Goal: Transaction & Acquisition: Purchase product/service

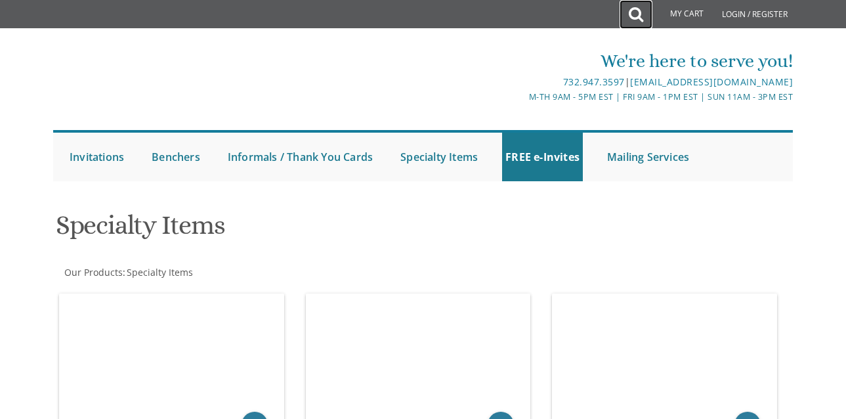
click at [639, 15] on icon at bounding box center [636, 14] width 14 height 26
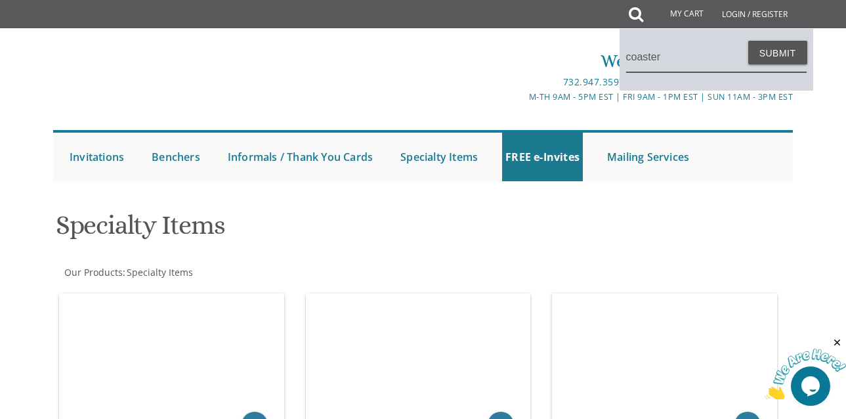
type input "coaster"
click at [748, 41] on button "Submit" at bounding box center [777, 53] width 59 height 24
click at [787, 58] on button "Submit" at bounding box center [777, 53] width 59 height 24
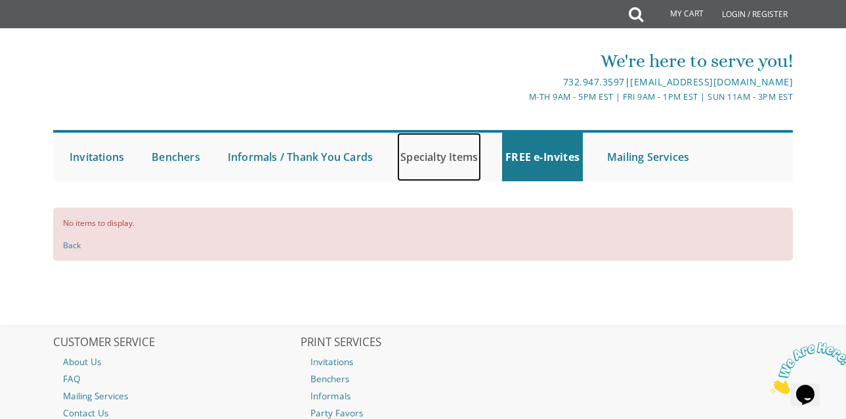
click at [446, 151] on link "Specialty Items" at bounding box center [439, 157] width 84 height 49
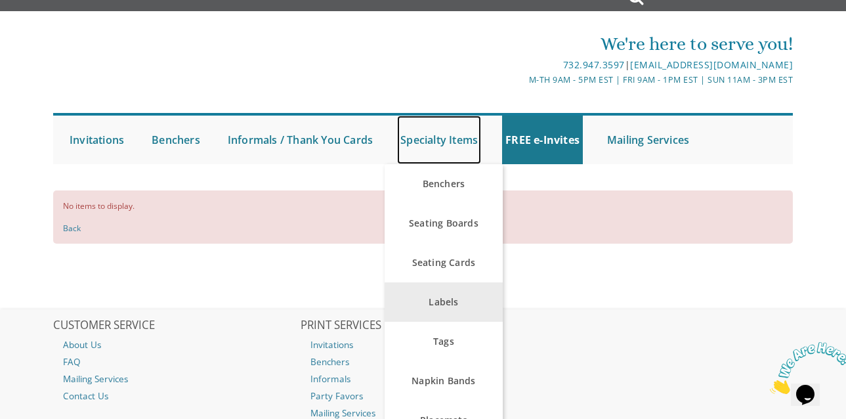
scroll to position [43, 0]
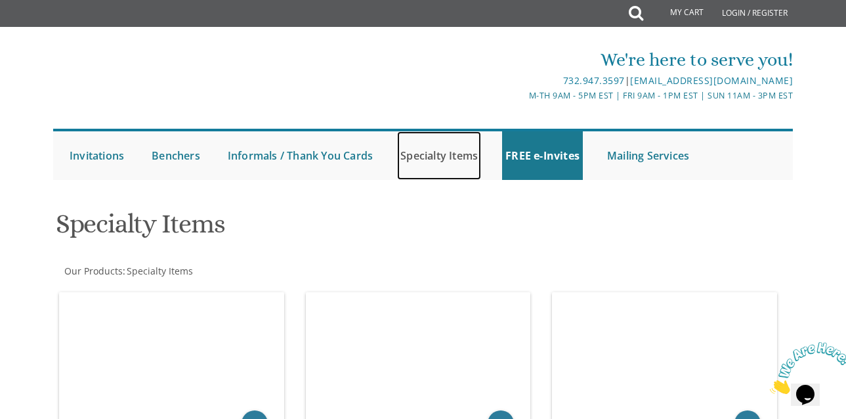
drag, startPoint x: 446, startPoint y: 154, endPoint x: 483, endPoint y: 146, distance: 37.7
click at [446, 154] on link "Specialty Items" at bounding box center [439, 155] width 84 height 49
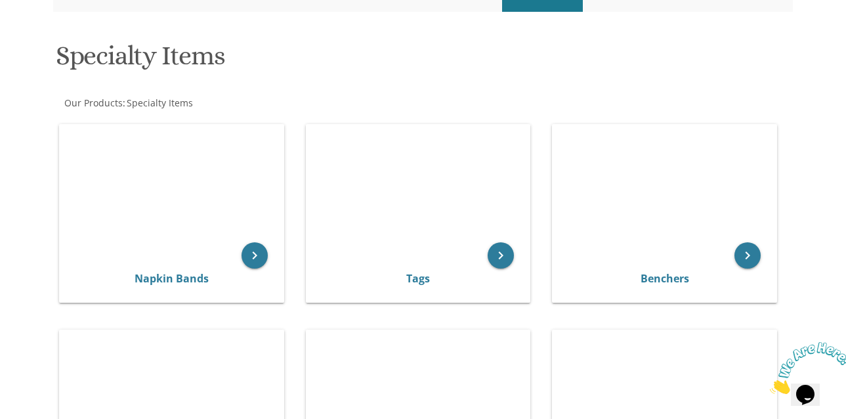
scroll to position [135, 0]
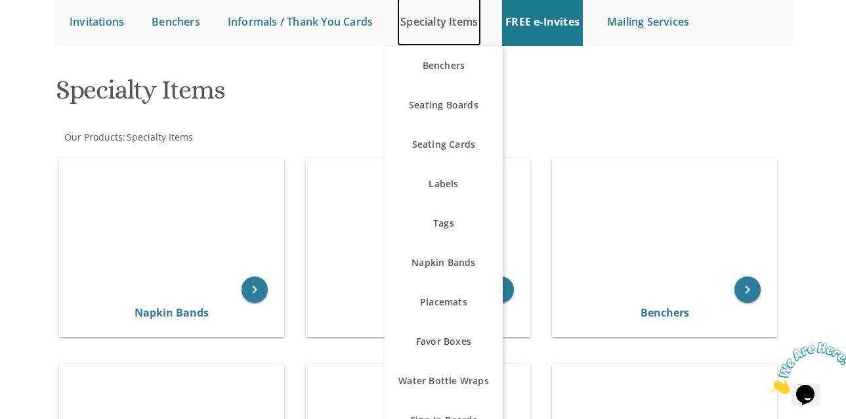
click at [432, 9] on link "Specialty Items" at bounding box center [439, 21] width 84 height 49
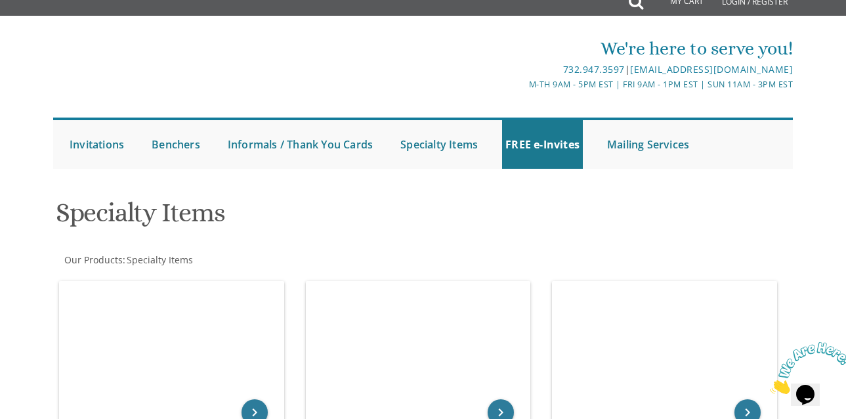
click at [444, 118] on ul "Submit Invitations Weddings Bar Mitzvah [DEMOGRAPHIC_DATA] Wedding Minis Kiddus…" at bounding box center [423, 143] width 740 height 51
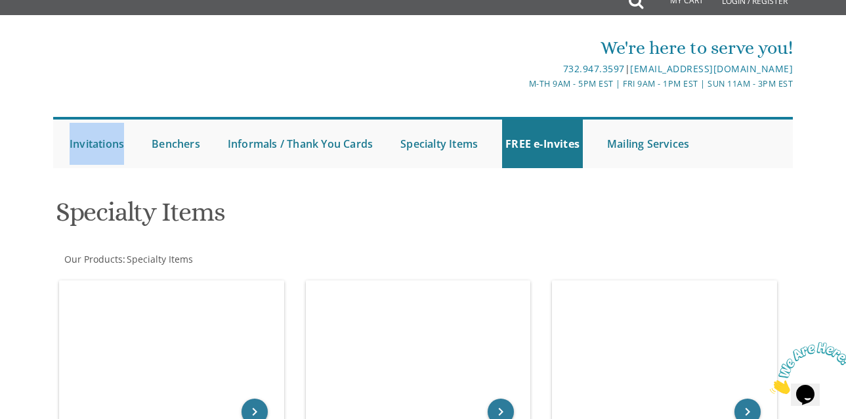
click at [444, 118] on ul "Submit Invitations Weddings Bar Mitzvah Bat Mitzvah Wedding Minis Kiddush Minis…" at bounding box center [423, 142] width 740 height 51
click at [440, 140] on link "Specialty Items" at bounding box center [439, 143] width 84 height 49
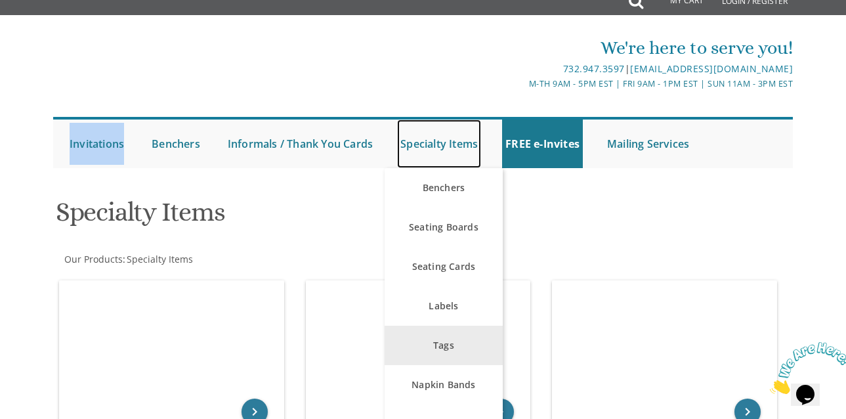
scroll to position [42, 0]
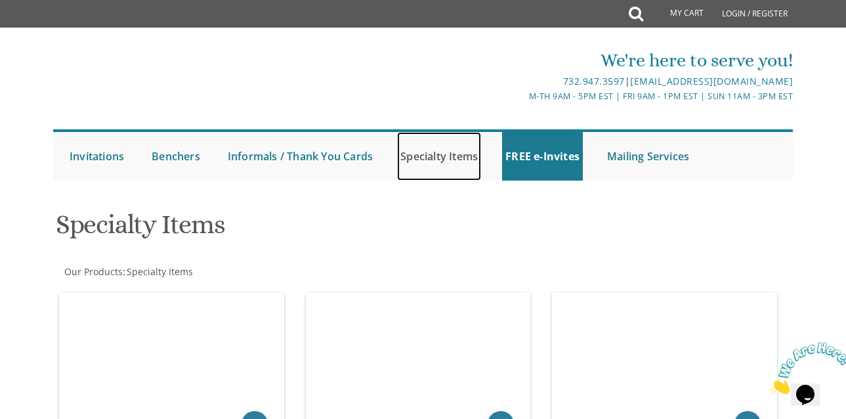
click at [442, 167] on link "Specialty Items" at bounding box center [439, 156] width 84 height 49
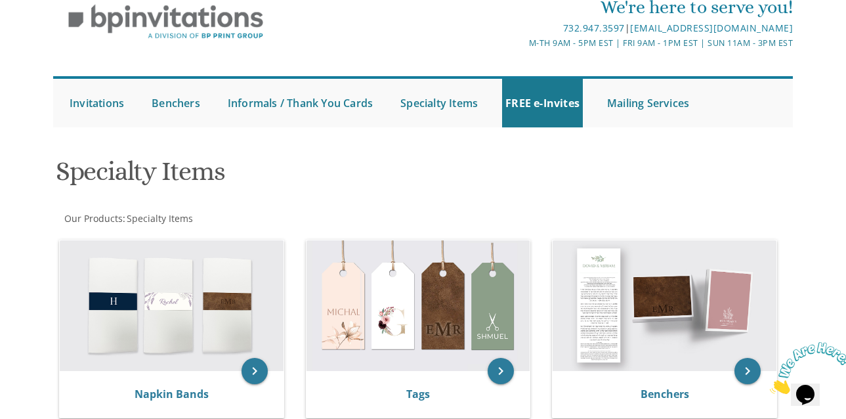
scroll to position [53, 0]
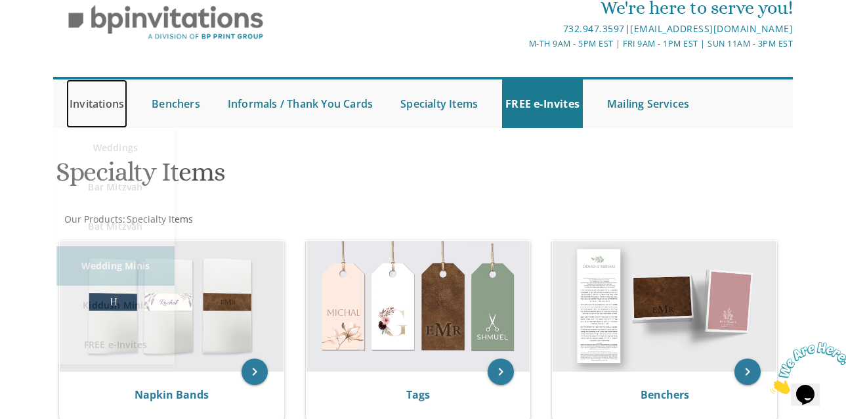
click at [98, 103] on link "Invitations" at bounding box center [96, 103] width 61 height 49
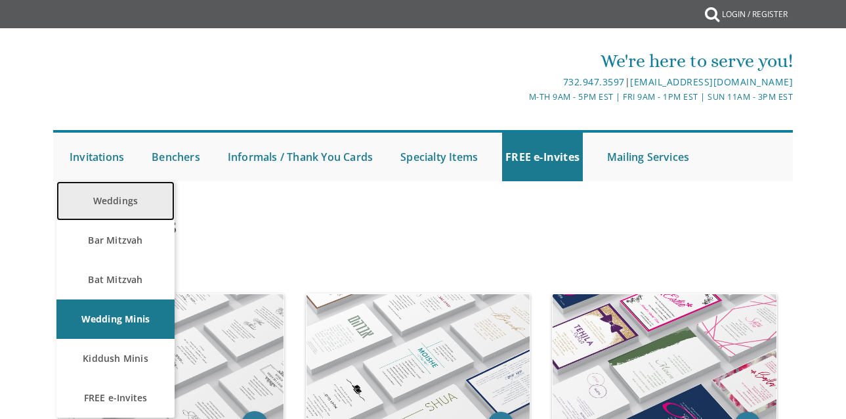
click at [118, 196] on link "Weddings" at bounding box center [115, 200] width 118 height 39
click at [129, 210] on link "Weddings" at bounding box center [115, 200] width 118 height 39
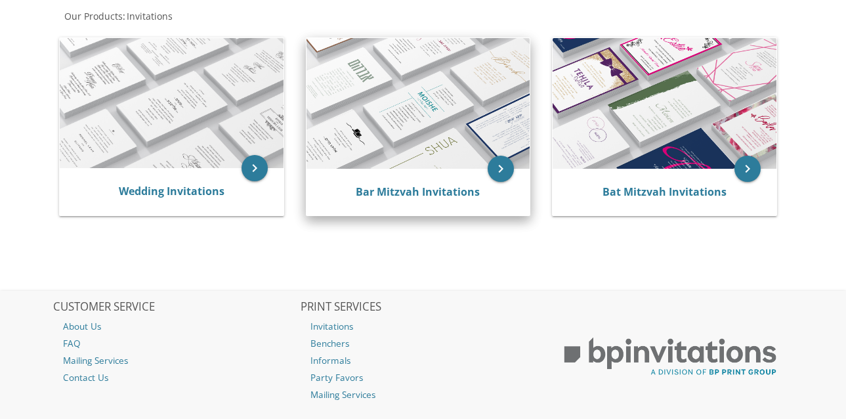
scroll to position [259, 0]
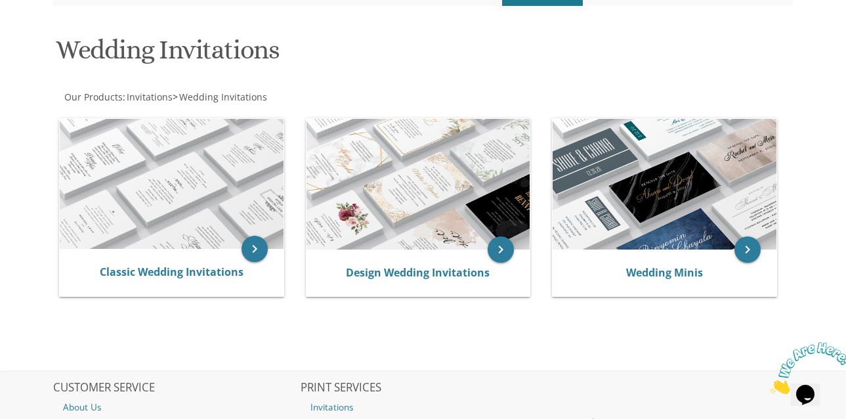
scroll to position [332, 0]
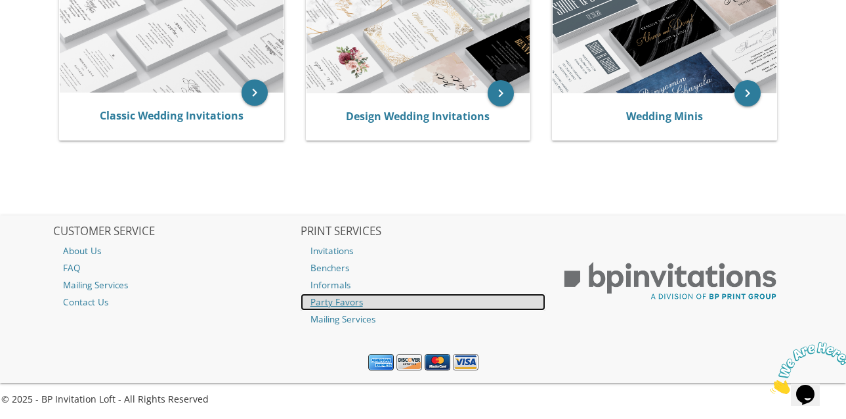
click at [345, 297] on link "Party Favors" at bounding box center [424, 301] width 246 height 17
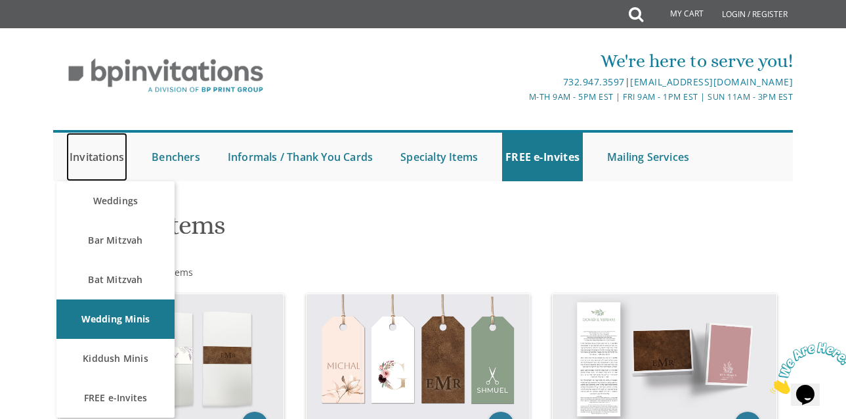
click at [107, 161] on link "Invitations" at bounding box center [96, 157] width 61 height 49
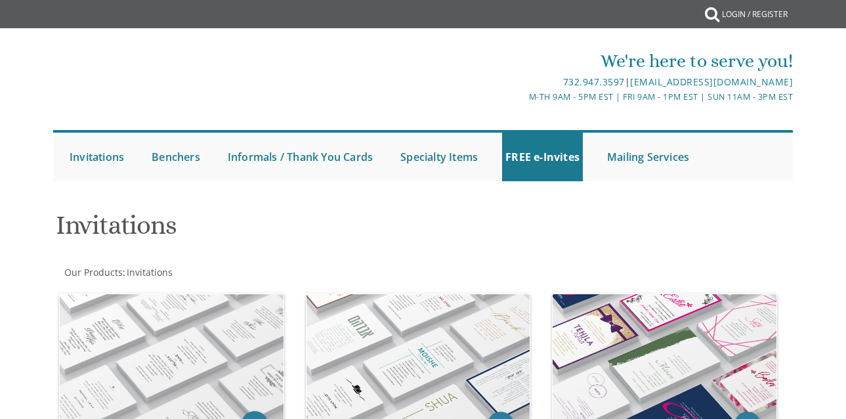
click at [421, 66] on div "We're here to serve you!" at bounding box center [547, 61] width 492 height 26
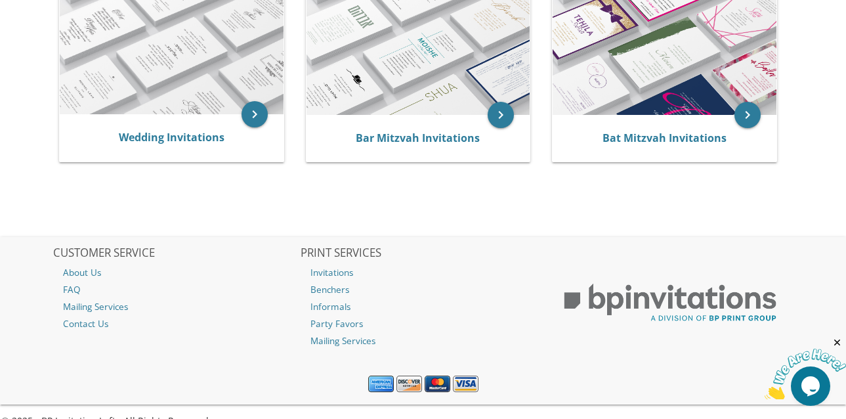
scroll to position [332, 0]
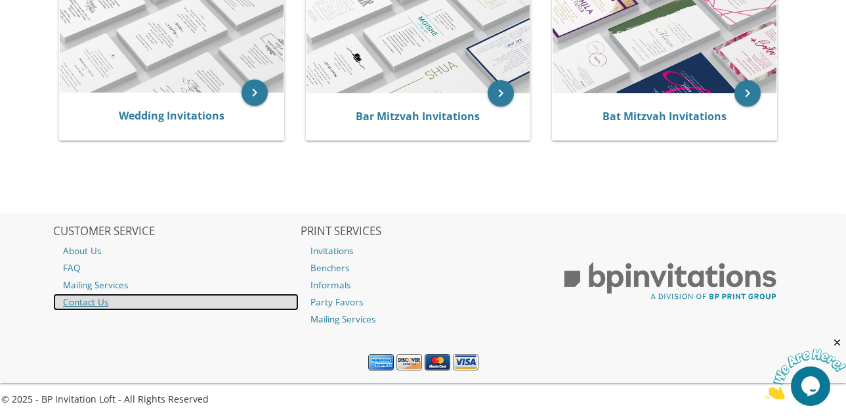
click at [80, 303] on link "Contact Us" at bounding box center [176, 301] width 246 height 17
click at [104, 303] on link "Contact Us" at bounding box center [176, 301] width 246 height 17
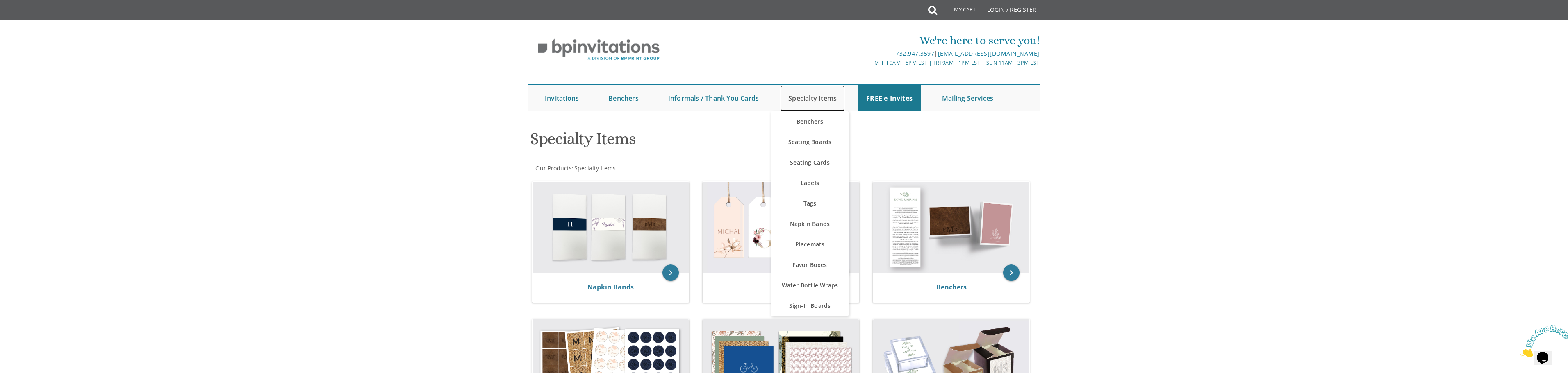
click at [805, 99] on link "Specialty Items" at bounding box center [812, 99] width 65 height 26
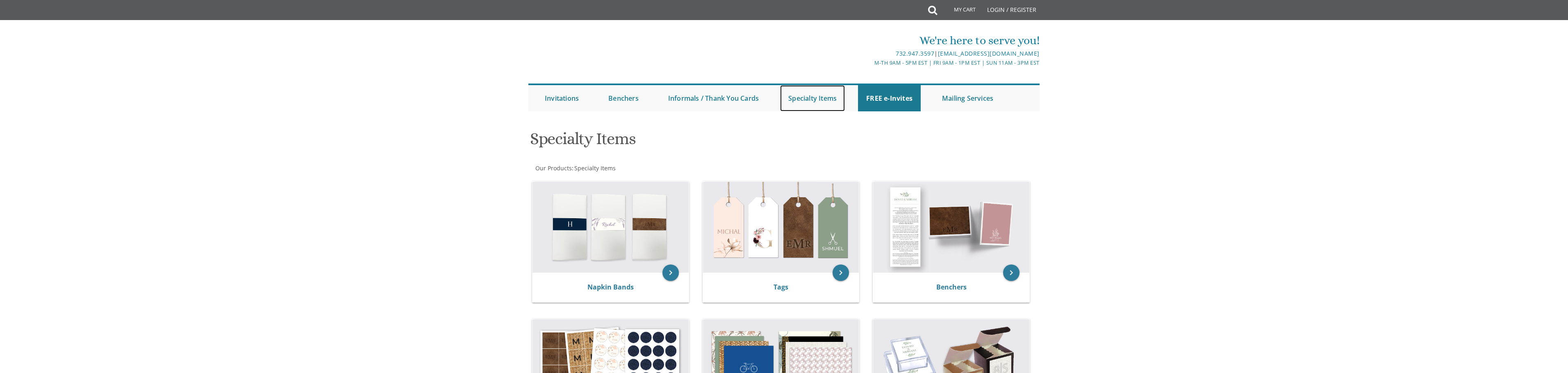
click at [806, 98] on link "Specialty Items" at bounding box center [812, 99] width 65 height 26
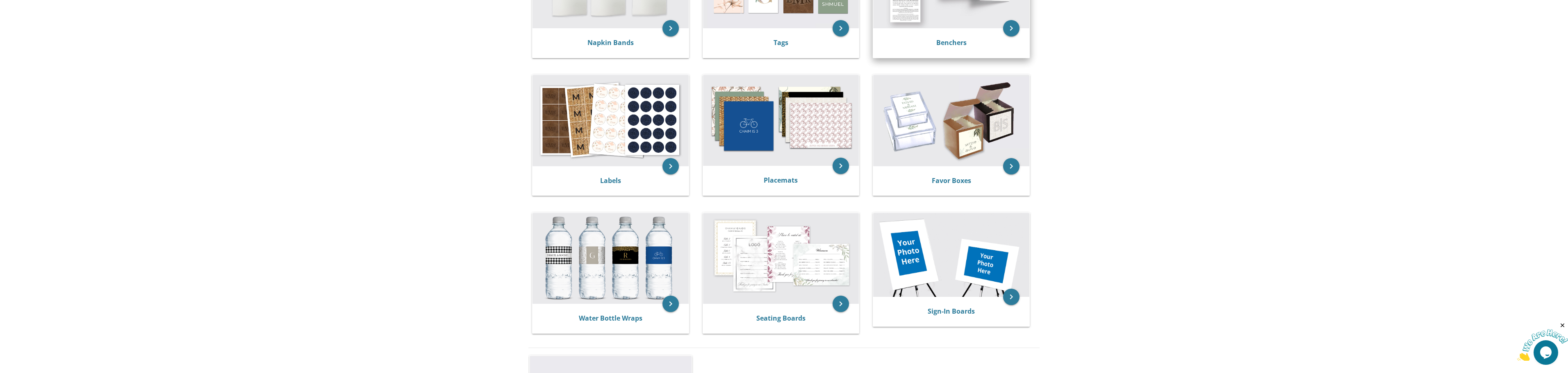
scroll to position [245, 0]
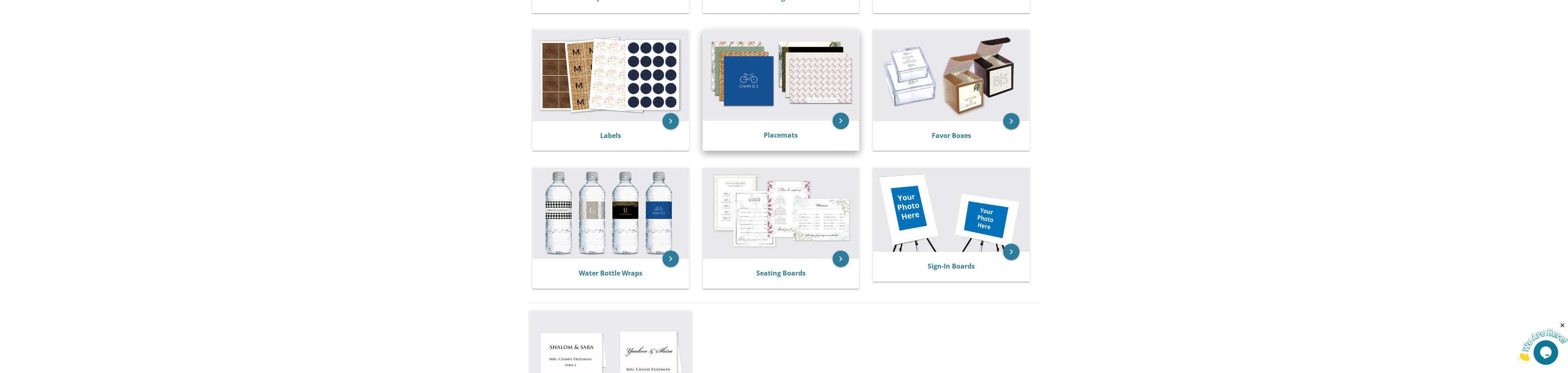
click at [777, 80] on img at bounding box center [781, 75] width 156 height 91
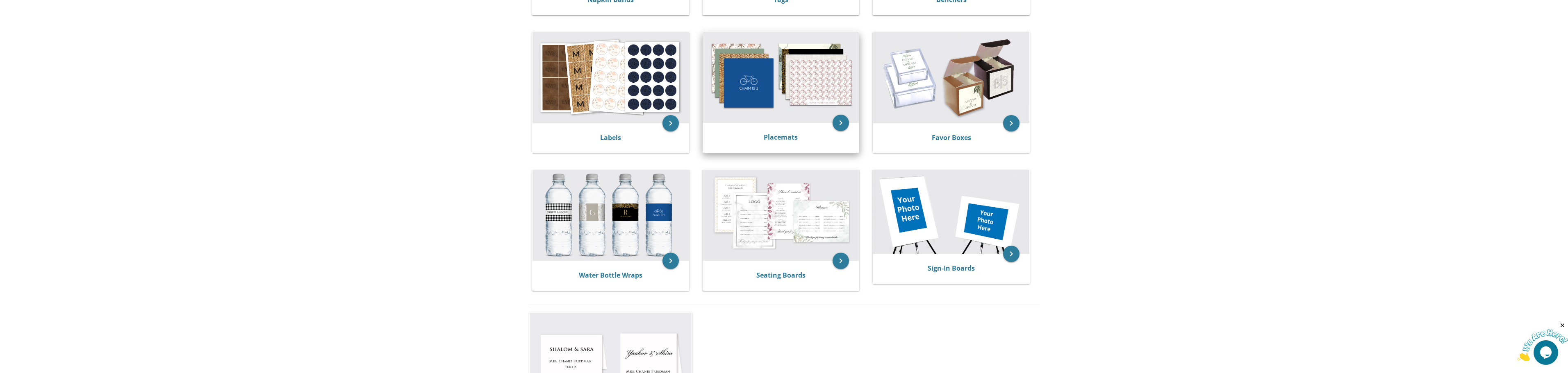
scroll to position [287, 0]
click at [844, 124] on icon "keyboard_arrow_right" at bounding box center [841, 123] width 16 height 16
click at [814, 102] on img at bounding box center [781, 78] width 156 height 91
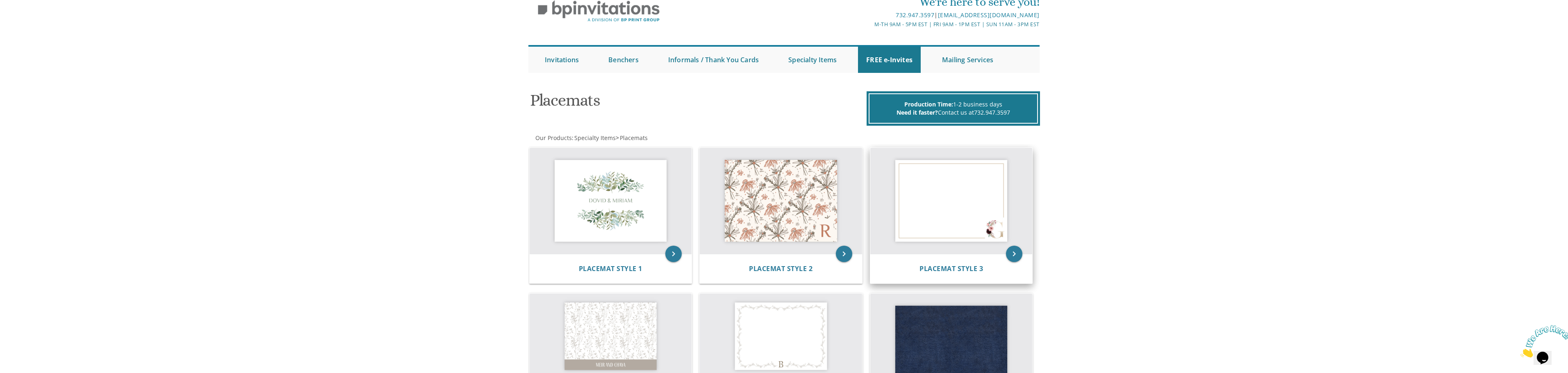
scroll to position [37, 0]
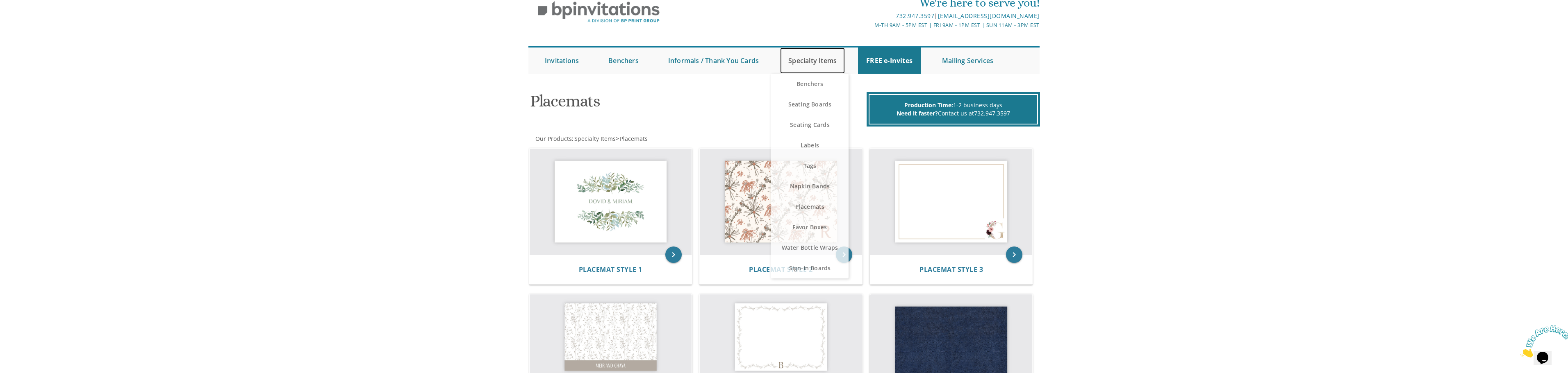
click at [826, 62] on link "Specialty Items" at bounding box center [812, 61] width 65 height 26
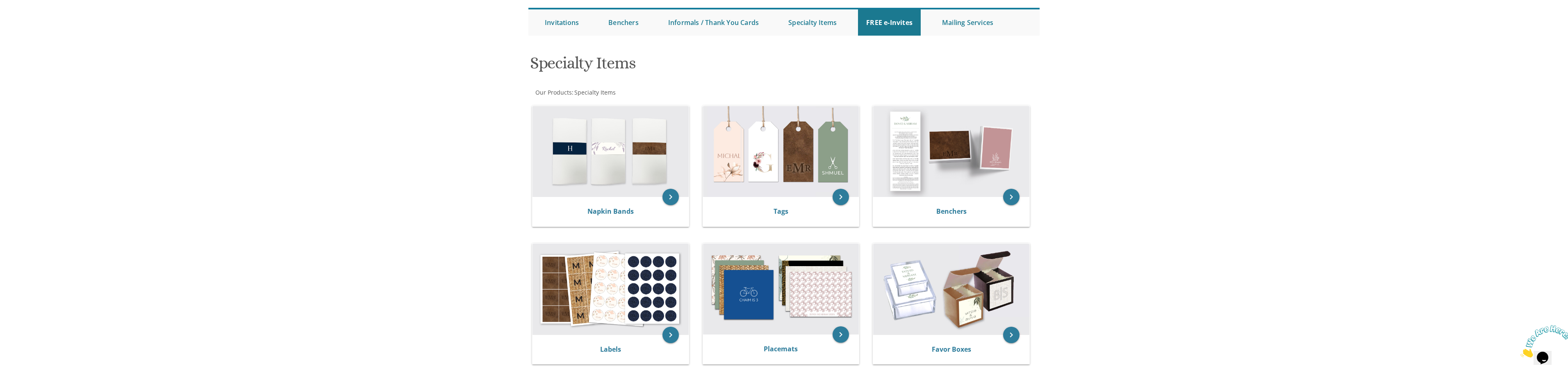
scroll to position [75, 0]
